Goal: Check status: Check status

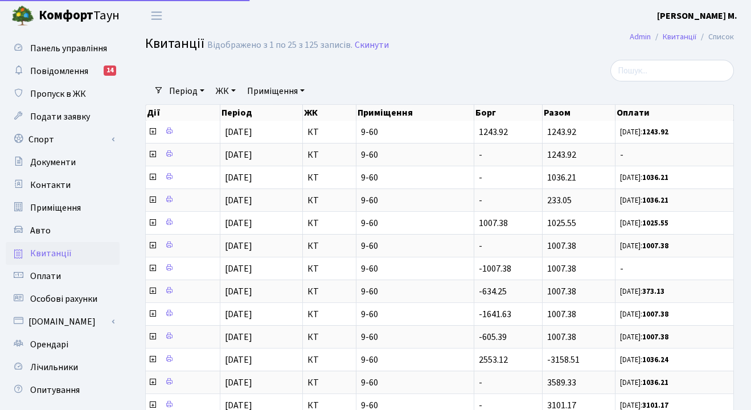
select select "25"
click at [37, 278] on span "Оплати" at bounding box center [45, 276] width 31 height 13
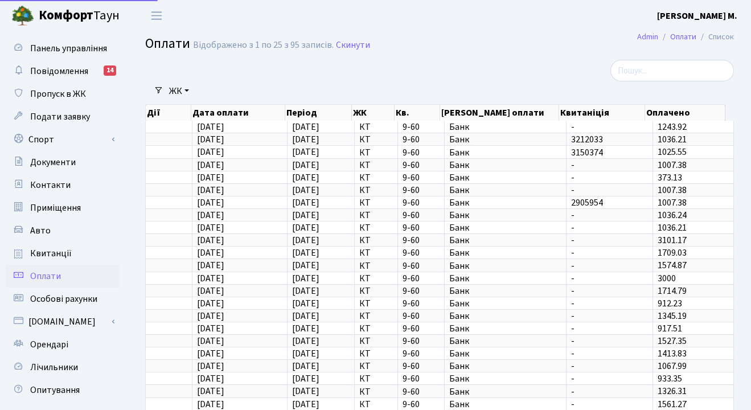
select select "25"
click at [42, 255] on span "Квитанції" at bounding box center [51, 253] width 42 height 13
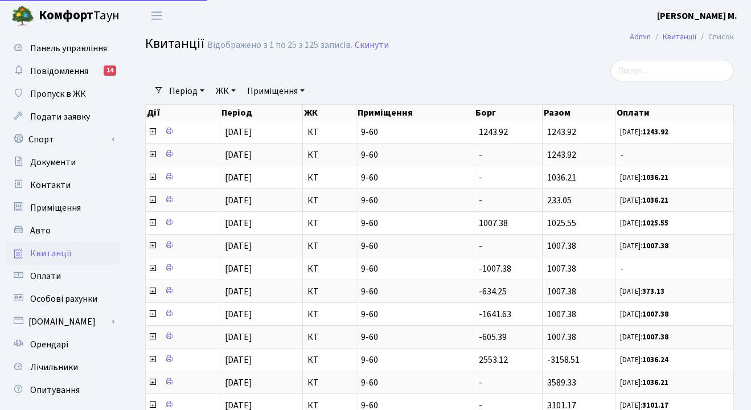
select select "25"
click at [67, 300] on span "Особові рахунки" at bounding box center [63, 299] width 67 height 13
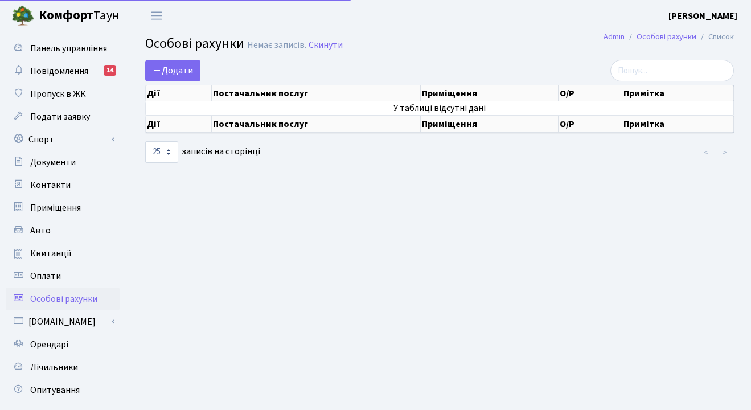
select select "25"
click at [52, 252] on span "Квитанції" at bounding box center [51, 253] width 42 height 13
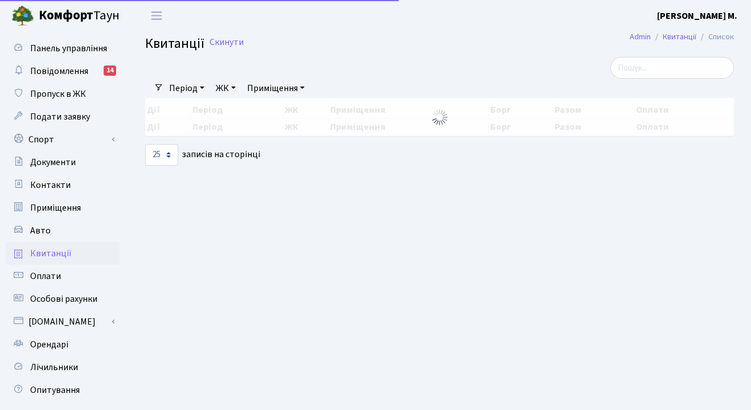
select select "25"
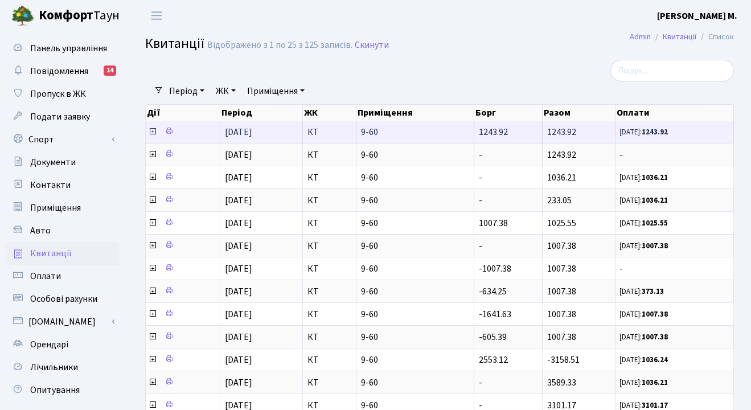
click at [724, 136] on span "[DATE]: 1243.92" at bounding box center [674, 132] width 109 height 10
click at [170, 130] on icon at bounding box center [169, 131] width 8 height 8
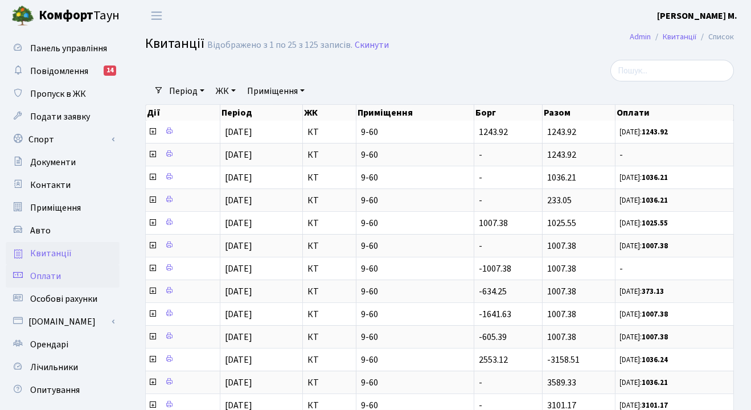
click at [50, 277] on span "Оплати" at bounding box center [45, 276] width 31 height 13
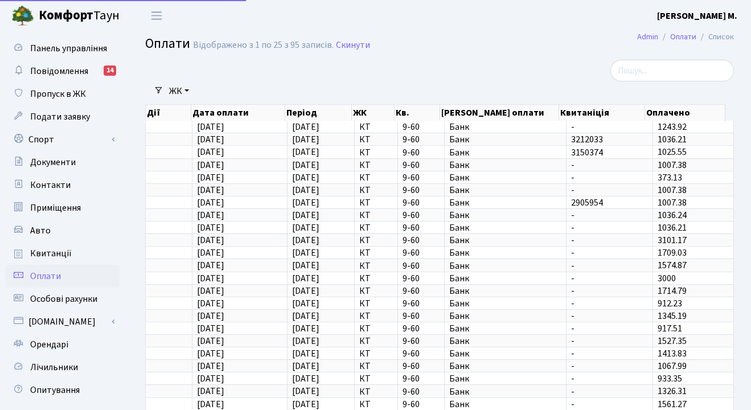
select select "25"
